Goal: Information Seeking & Learning: Learn about a topic

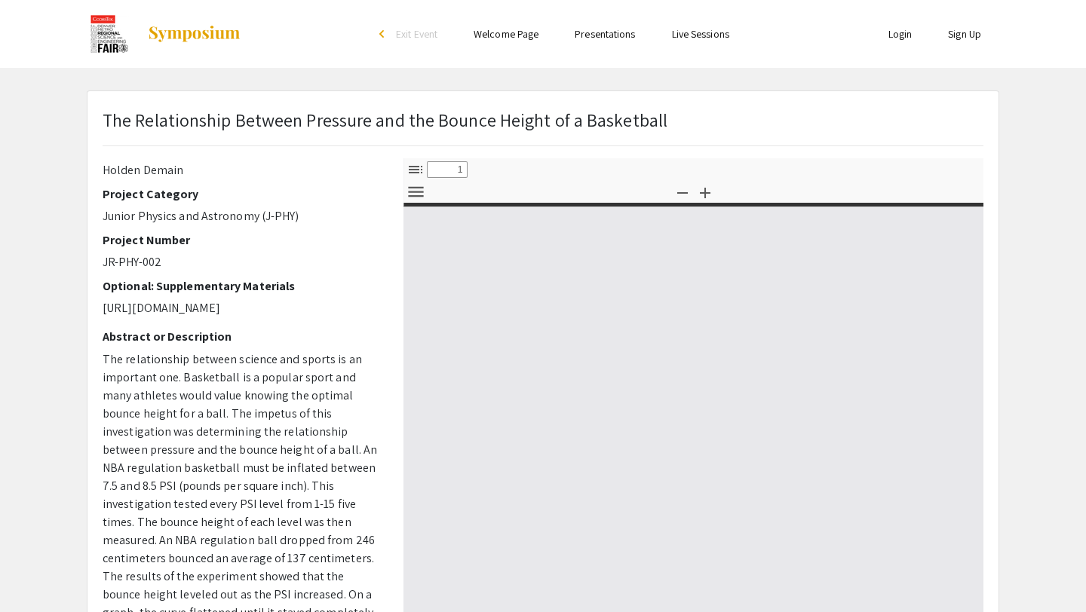
type input "0"
select select "custom"
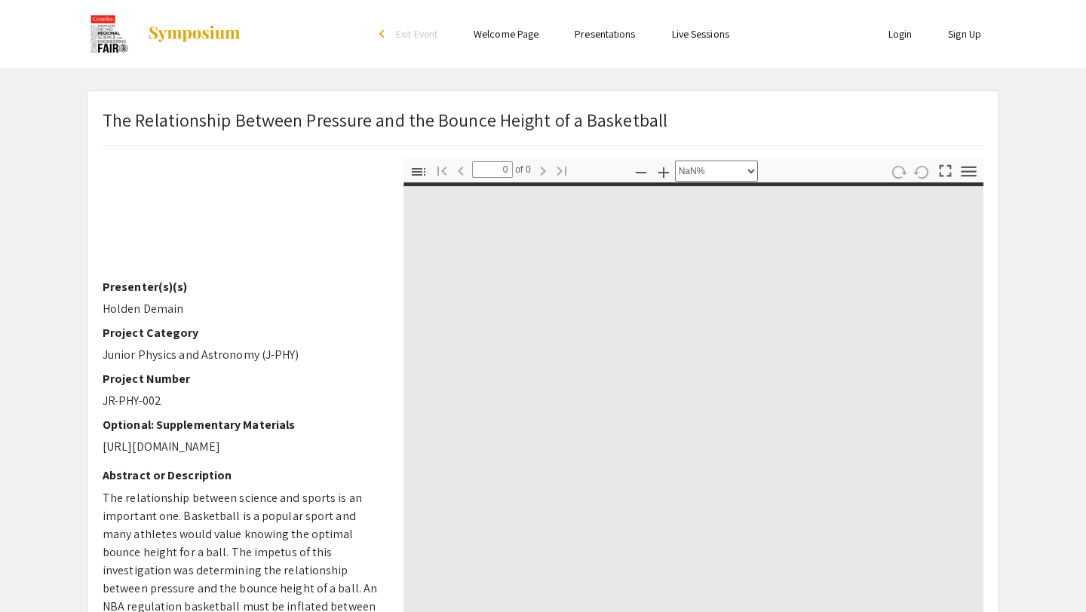
scroll to position [90, 0]
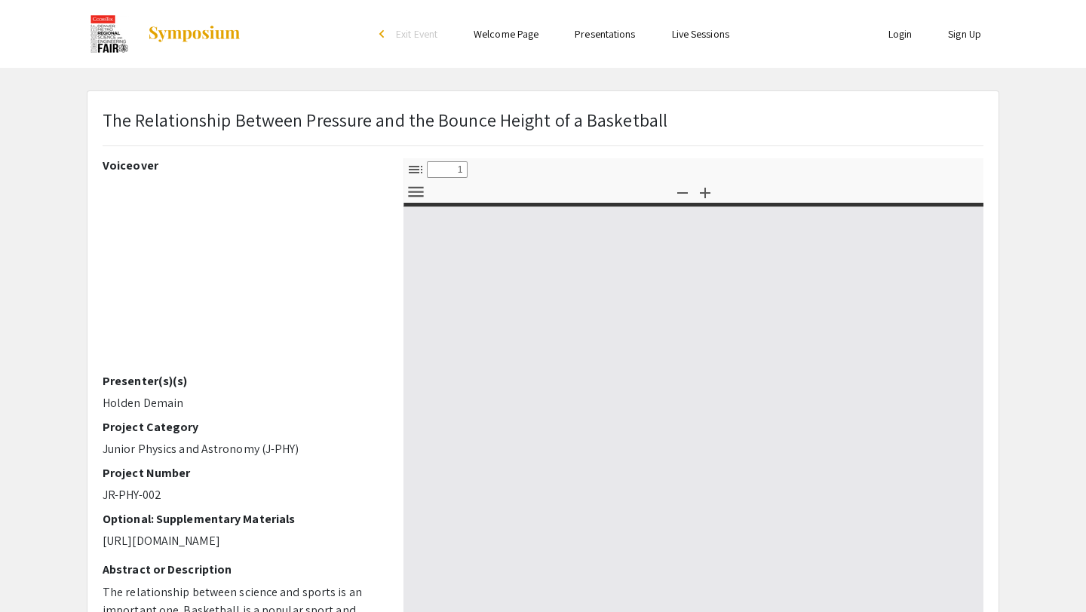
select select "custom"
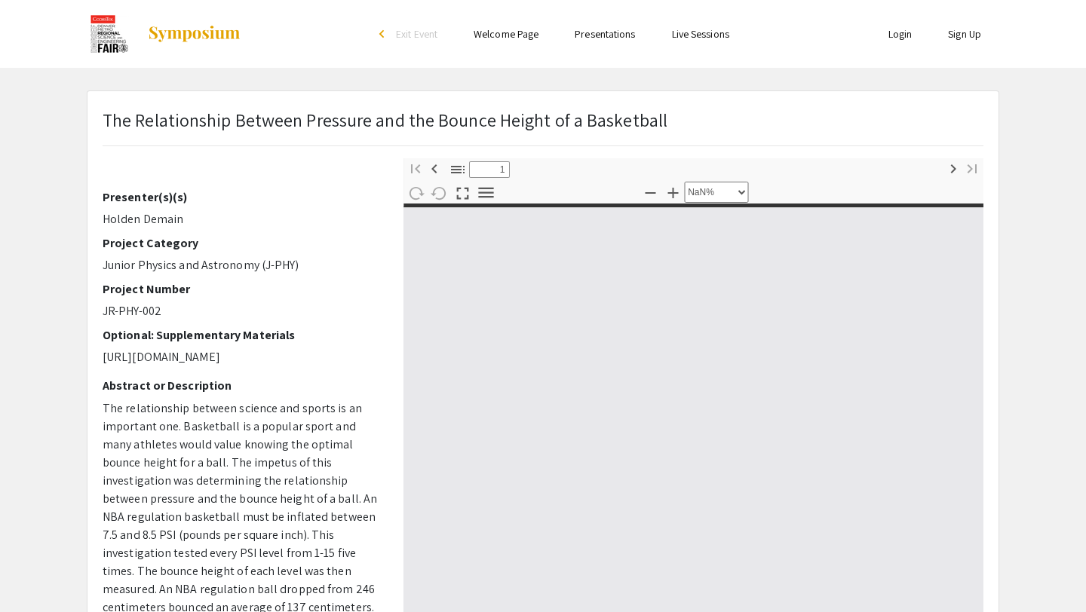
type input "0"
select select "custom"
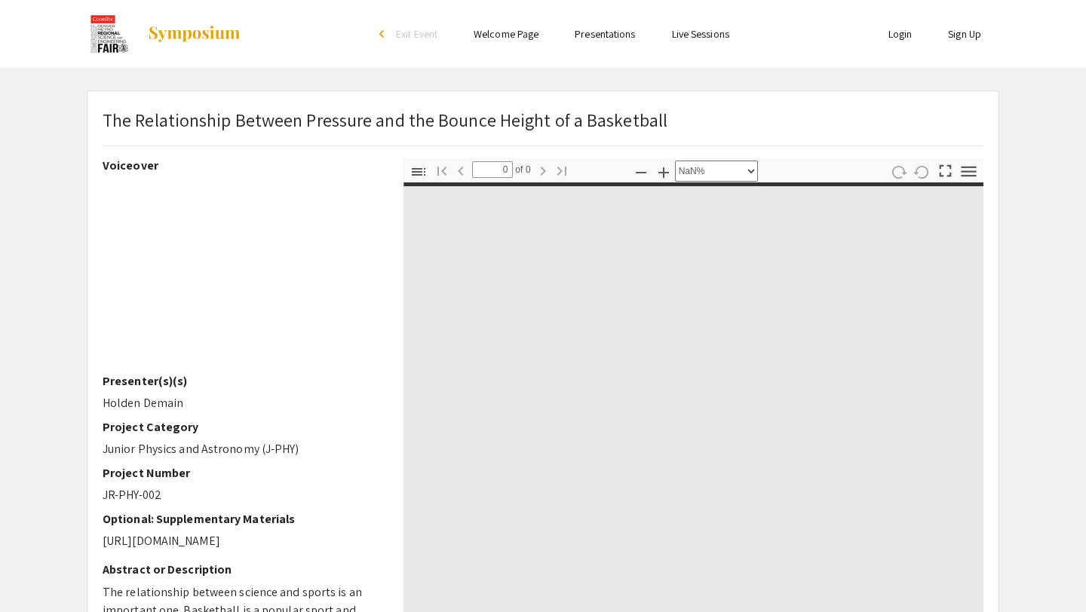
type input "1"
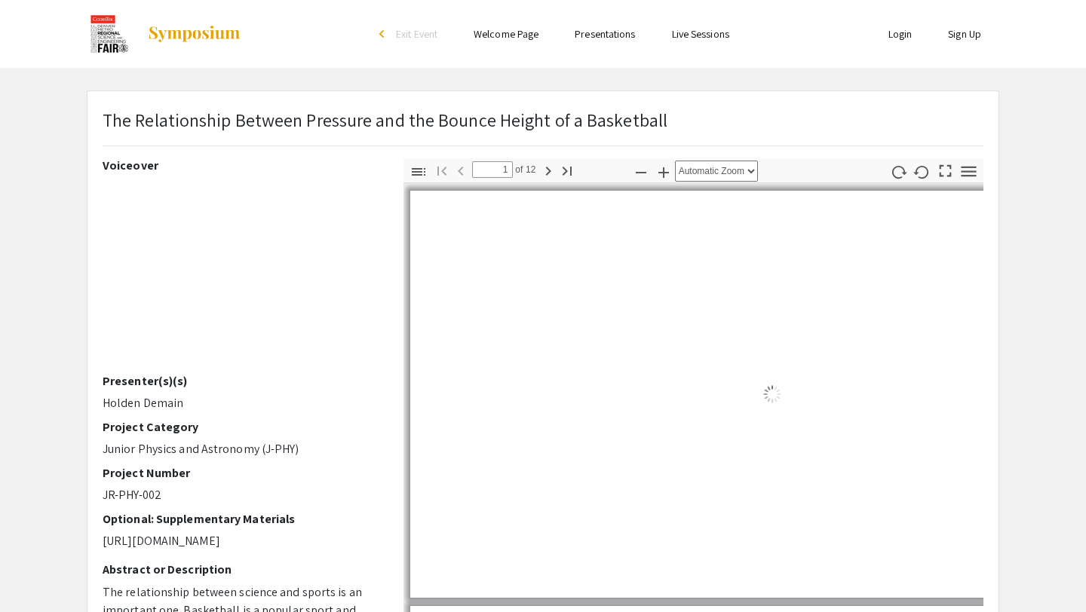
select select "auto"
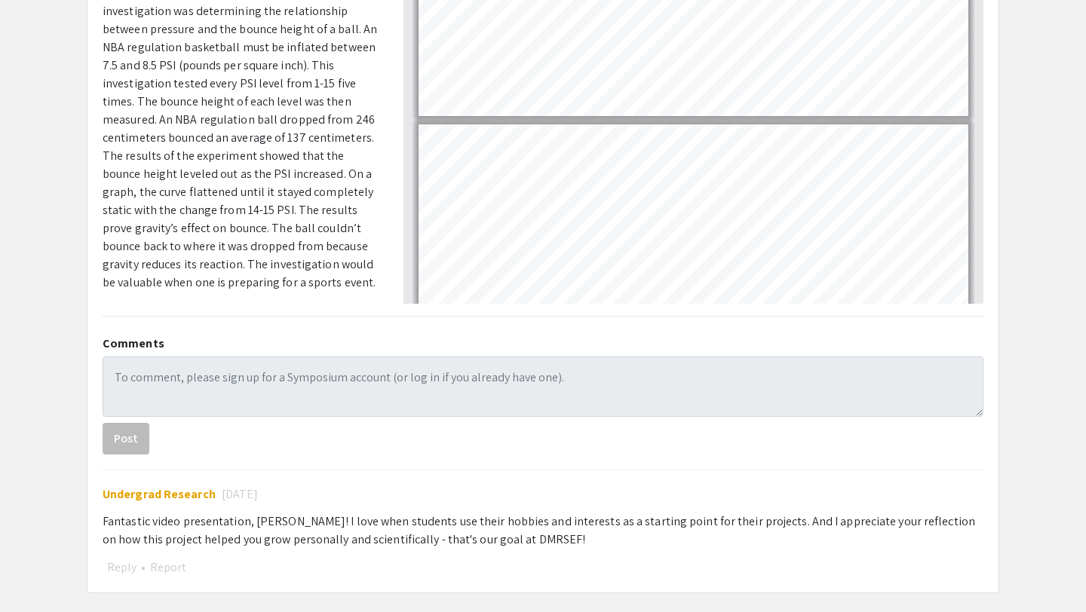
scroll to position [446, 0]
